Goal: Entertainment & Leisure: Consume media (video, audio)

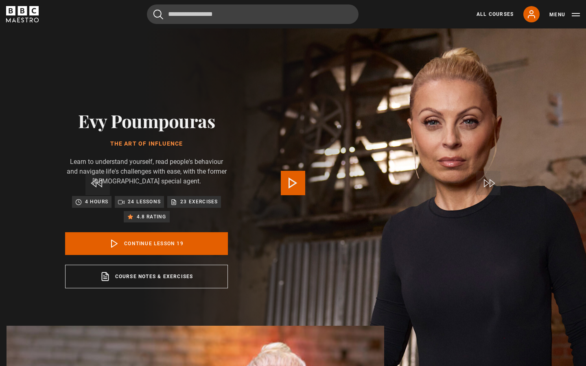
click at [292, 182] on span "Video Player" at bounding box center [293, 183] width 24 height 24
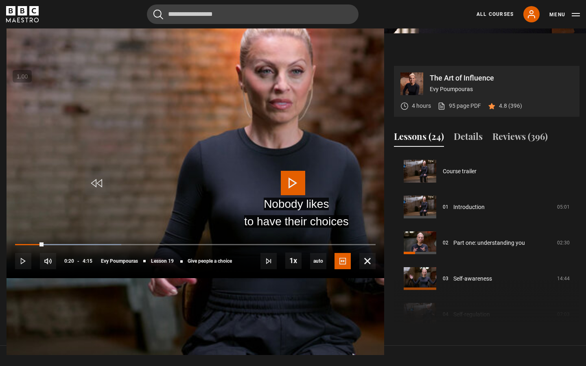
scroll to position [645, 0]
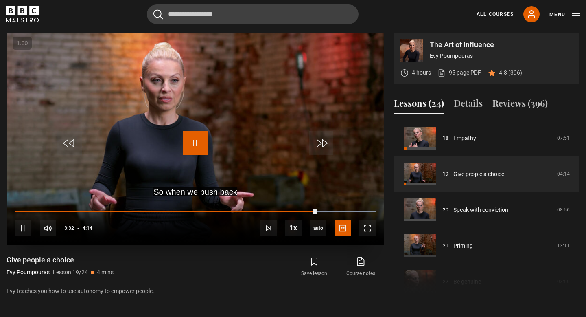
click at [195, 142] on span "Video Player" at bounding box center [195, 143] width 24 height 24
click at [368, 233] on span "Video Player" at bounding box center [367, 228] width 16 height 16
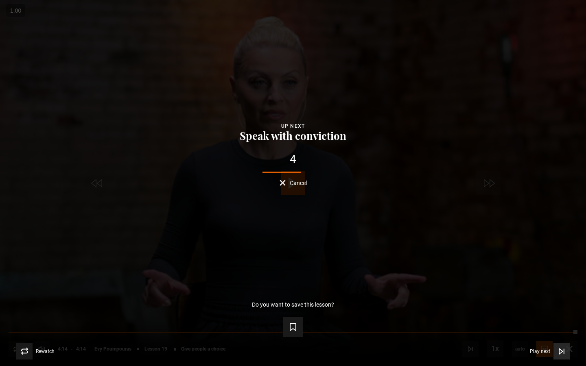
click at [561, 350] on icon "Video Player" at bounding box center [562, 352] width 8 height 8
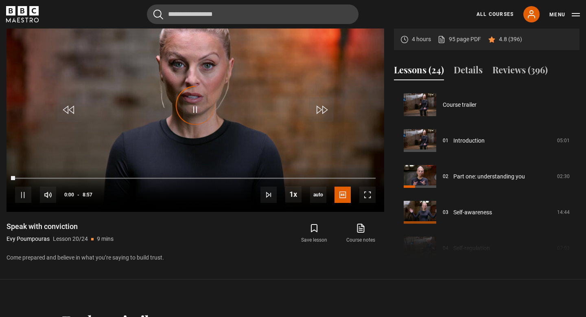
scroll to position [681, 0]
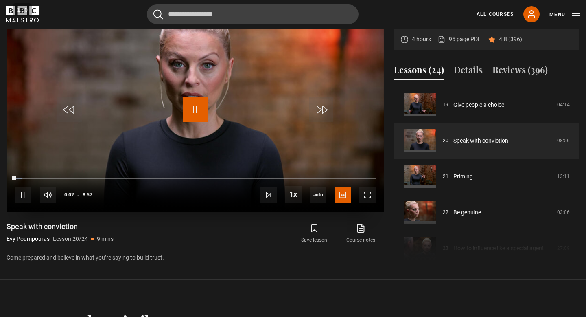
click at [202, 110] on span "Video Player" at bounding box center [195, 109] width 24 height 24
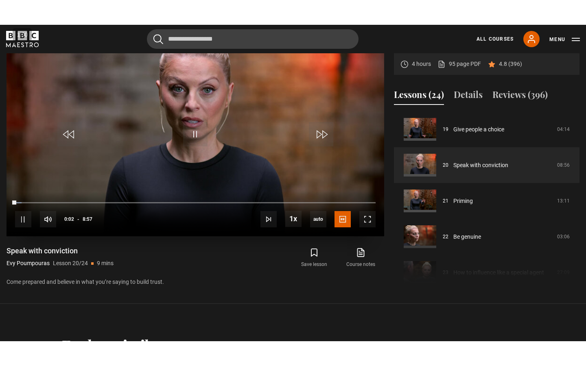
scroll to position [370, 0]
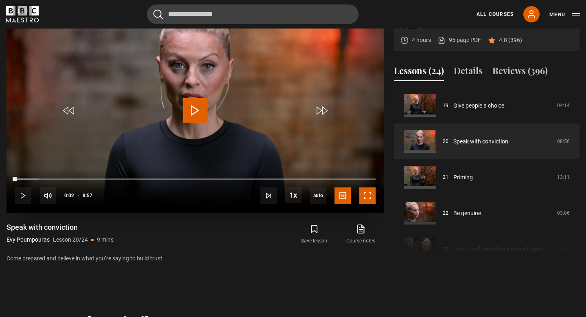
click at [364, 199] on span "Video Player" at bounding box center [367, 195] width 16 height 16
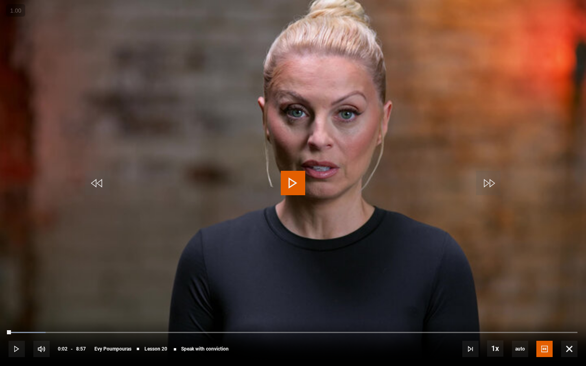
click at [293, 186] on span "Video Player" at bounding box center [293, 183] width 24 height 24
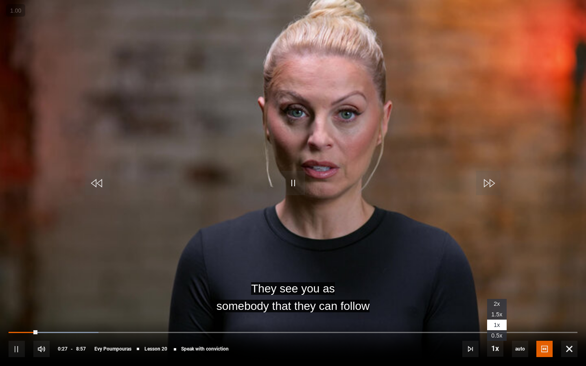
click at [492, 315] on span "1.5x" at bounding box center [496, 314] width 11 height 7
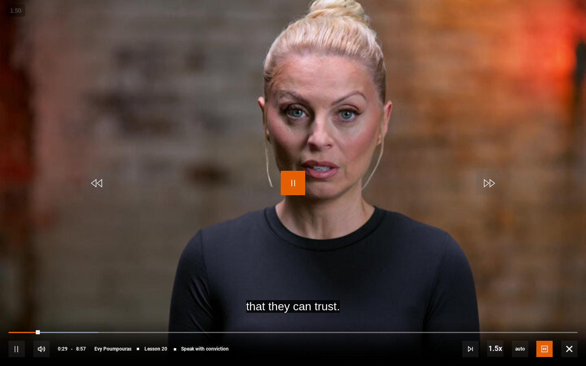
click at [295, 187] on span "Video Player" at bounding box center [293, 183] width 24 height 24
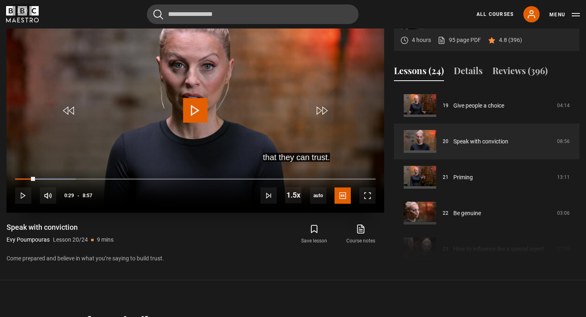
click at [196, 116] on span "Video Player" at bounding box center [195, 110] width 24 height 24
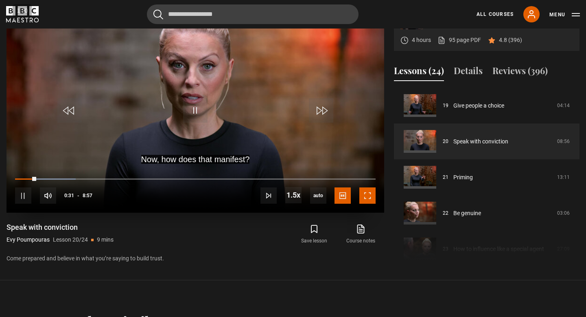
click at [364, 197] on span "Video Player" at bounding box center [367, 195] width 16 height 16
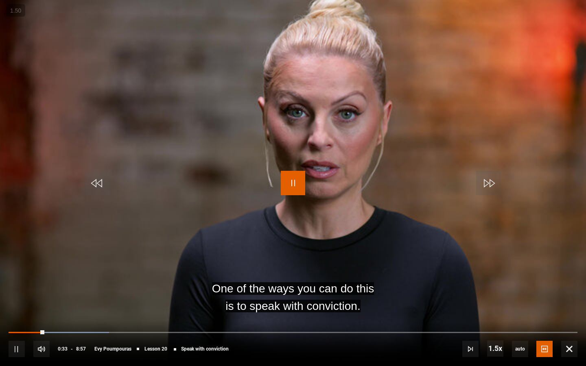
click at [300, 188] on span "Video Player" at bounding box center [293, 183] width 24 height 24
